Goal: Transaction & Acquisition: Purchase product/service

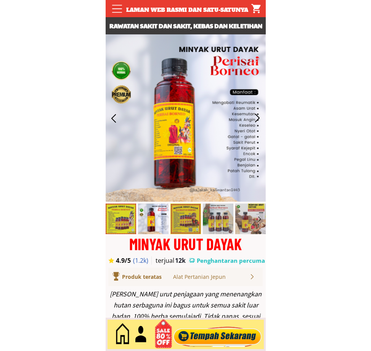
click at [213, 343] on div at bounding box center [217, 334] width 92 height 25
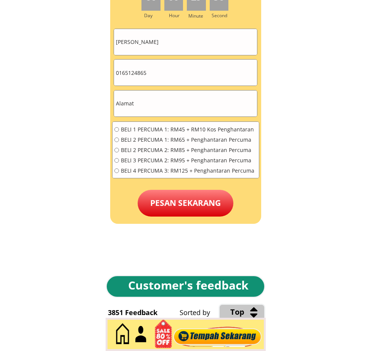
scroll to position [3502, 0]
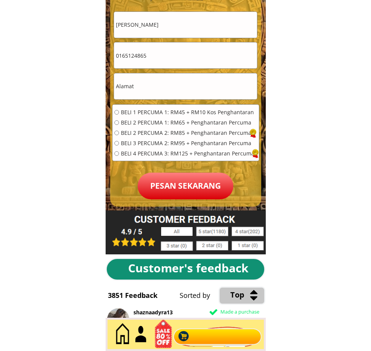
click at [171, 77] on input "text" at bounding box center [185, 86] width 143 height 26
paste input "Servay Hypermarket(S)Sdn Bhd,[STREET_ADDRESS]"
type input "Servay Hypermarket(S)Sdn Bhd,[STREET_ADDRESS]"
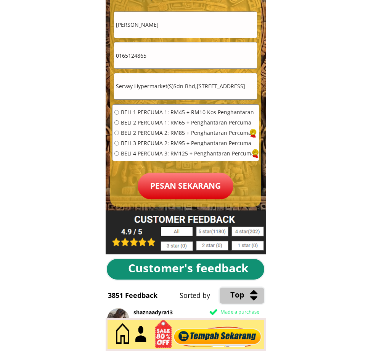
scroll to position [0, 0]
click at [156, 52] on input "0165124865" at bounding box center [185, 55] width 143 height 26
paste input "172324161"
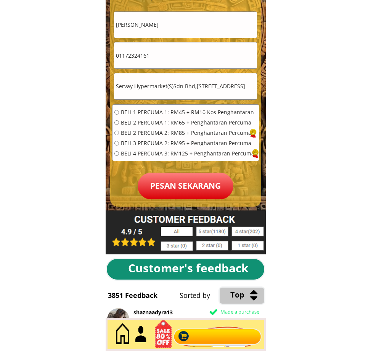
type input "01172324161"
drag, startPoint x: 194, startPoint y: 87, endPoint x: 92, endPoint y: 96, distance: 103.1
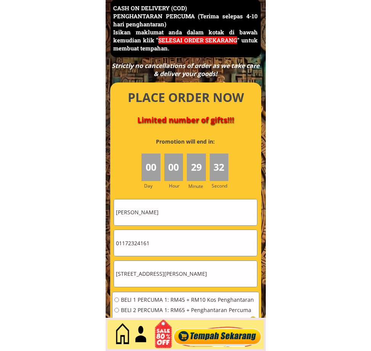
scroll to position [3312, 0]
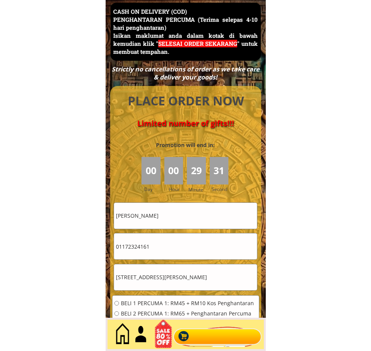
type input "Lot 256-271 Bandar Sri Perdana,Jalan Silam,Lahad Datu Sabah"
click at [178, 219] on input "Norhaliza Binti Sahar" at bounding box center [185, 216] width 143 height 26
paste input "Servay Hypermarket(S)Sdn Bhd,"
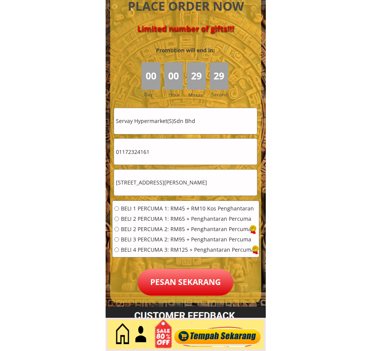
scroll to position [3439, 0]
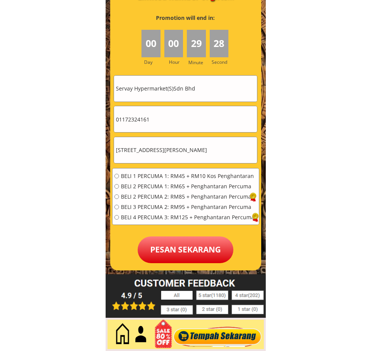
type input "Servay Hypermarket(S)Sdn Bhd"
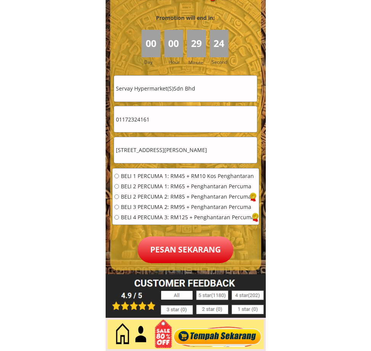
click at [134, 181] on div "BELI 1 PERCUMA 1: RM45 + RM10 Kos Penghantaran BELI 2 PERCUMA 1: RM65 + Penghan…" at bounding box center [185, 199] width 140 height 52
click at [138, 176] on span "BELI 1 PERCUMA 1: RM45 + RM10 Kos Penghantaran" at bounding box center [188, 175] width 134 height 5
radio input "true"
click at [181, 250] on p "Pesan sekarang" at bounding box center [186, 249] width 96 height 27
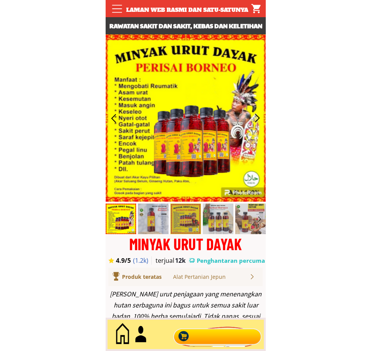
click at [215, 345] on div at bounding box center [217, 334] width 92 height 25
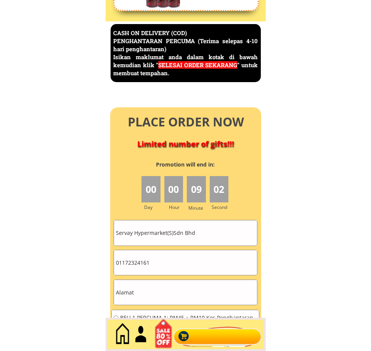
scroll to position [3312, 0]
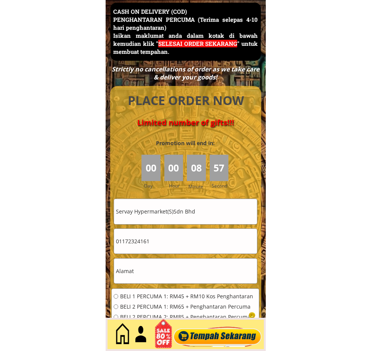
click at [178, 216] on input "Servay Hypermarket(S)Sdn Bhd" at bounding box center [185, 211] width 143 height 25
paste input "[PERSON_NAME]"
type input "[PERSON_NAME]"
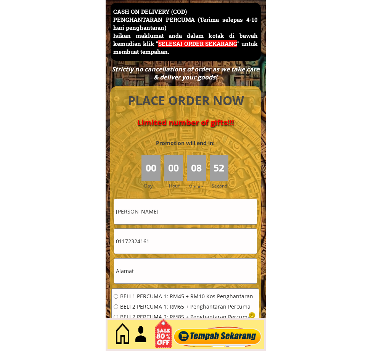
click at [160, 246] on input "01172324161" at bounding box center [185, 241] width 143 height 25
paste input "23946024"
type input "0123946024"
click at [161, 273] on input "text" at bounding box center [185, 270] width 143 height 25
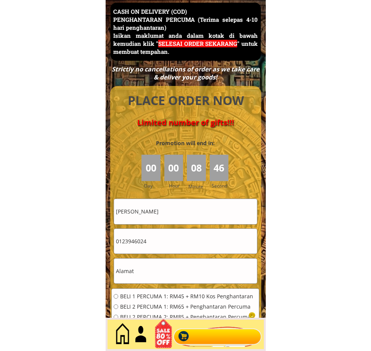
click at [161, 273] on input "text" at bounding box center [185, 270] width 143 height 25
paste input "Lot"
type input "Lot"
click at [148, 311] on div "BELI 1 PERCUMA 1: RM45 + RM10 Kos Penghantaran BELI 2 PERCUMA 1: RM65 + Penghan…" at bounding box center [184, 320] width 140 height 52
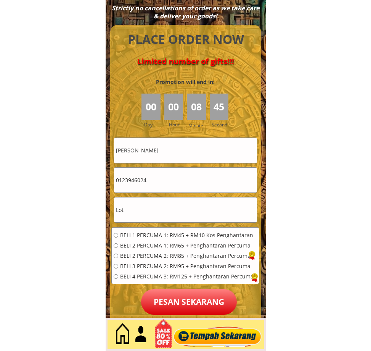
scroll to position [3375, 0]
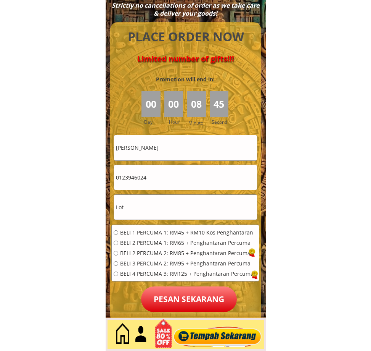
click at [136, 242] on span "BELI 2 PERCUMA 1: RM65 + Penghantaran Percuma" at bounding box center [187, 242] width 134 height 5
radio input "true"
click at [189, 305] on p "Pesan sekarang" at bounding box center [189, 299] width 96 height 26
